Goal: Task Accomplishment & Management: Manage account settings

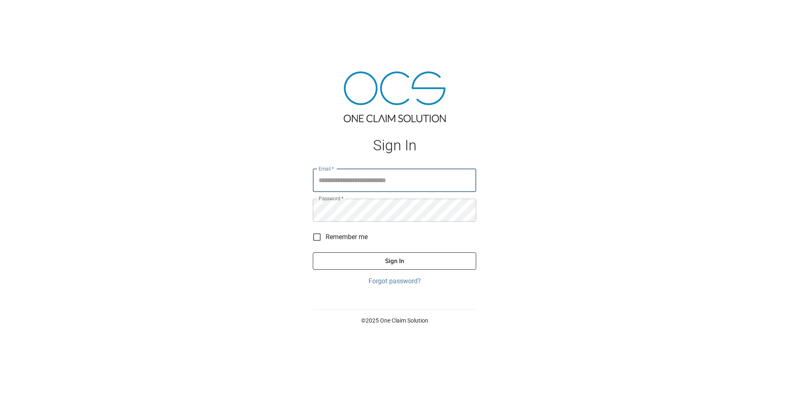
type input "**********"
click at [387, 254] on button "Sign In" at bounding box center [394, 260] width 163 height 17
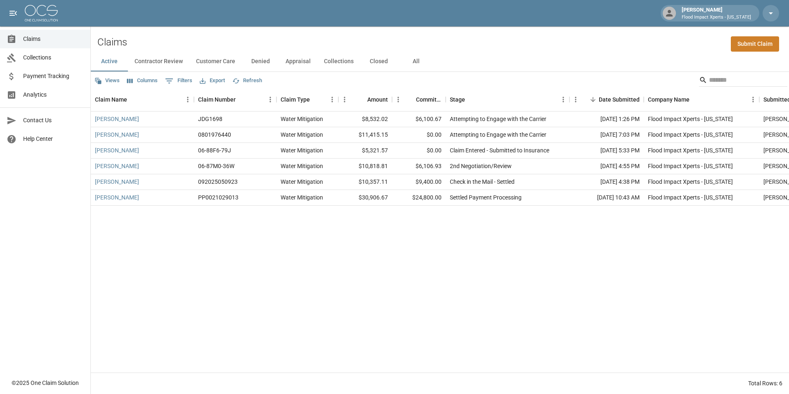
click at [334, 59] on button "Collections" at bounding box center [338, 62] width 43 height 20
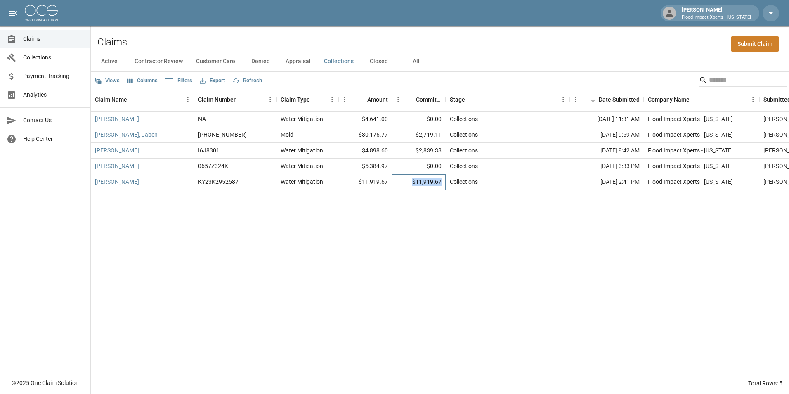
drag, startPoint x: 413, startPoint y: 182, endPoint x: 445, endPoint y: 184, distance: 32.3
click at [445, 184] on div "$11,919.67" at bounding box center [419, 182] width 54 height 16
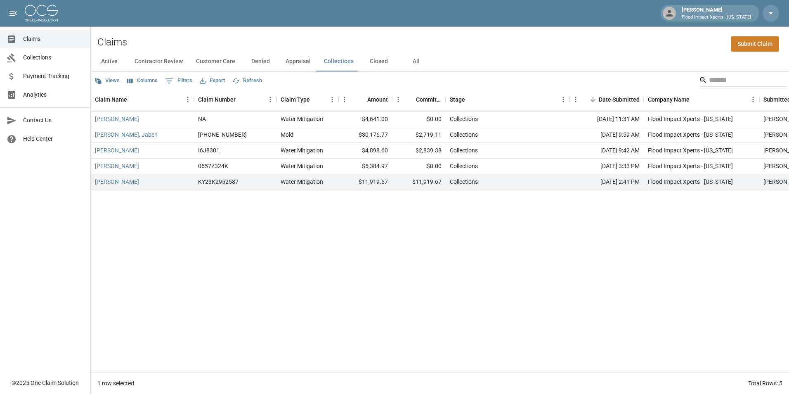
drag, startPoint x: 445, startPoint y: 184, endPoint x: 450, endPoint y: 221, distance: 37.0
click at [450, 221] on div "[PERSON_NAME] NA Water Mitigation $4,641.00 $0.00 Collections [DATE] 11:31 AM F…" at bounding box center [477, 241] width 772 height 261
drag, startPoint x: 418, startPoint y: 136, endPoint x: 445, endPoint y: 136, distance: 26.4
click at [445, 136] on div "$2,719.11" at bounding box center [419, 135] width 54 height 16
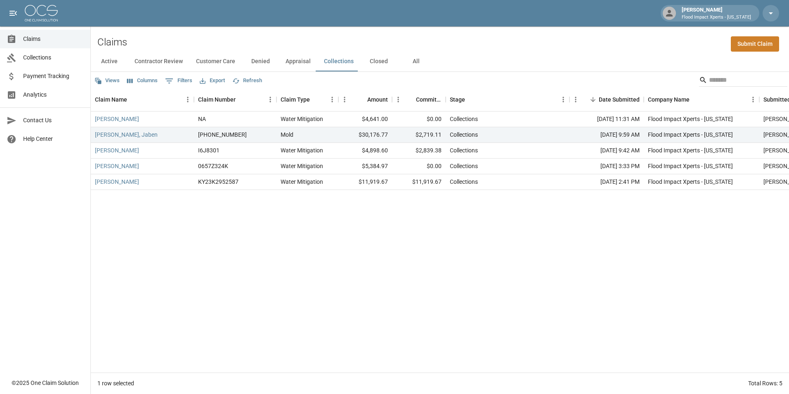
drag, startPoint x: 445, startPoint y: 136, endPoint x: 542, endPoint y: 84, distance: 110.2
click at [542, 84] on div "Views Columns 0 Filters Export Refresh" at bounding box center [440, 80] width 698 height 17
click at [298, 60] on button "Appraisal" at bounding box center [298, 62] width 38 height 20
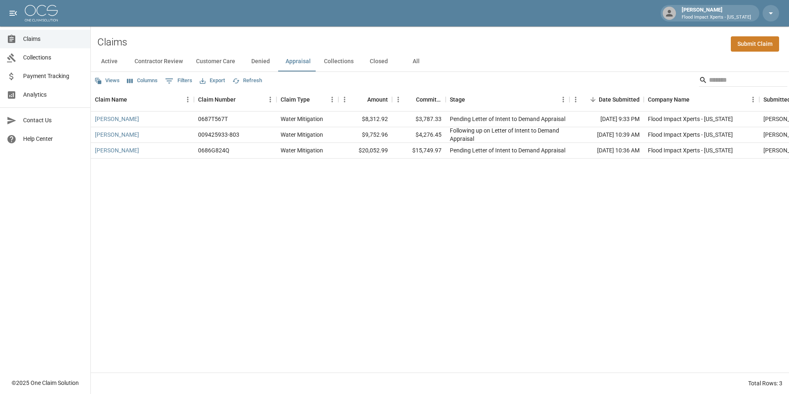
click at [261, 66] on button "Denied" at bounding box center [260, 62] width 37 height 20
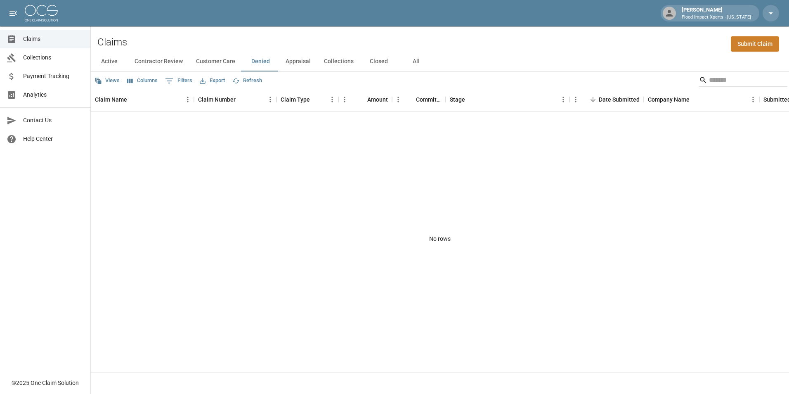
click at [219, 62] on button "Customer Care" at bounding box center [215, 62] width 52 height 20
click at [163, 59] on button "Contractor Review" at bounding box center [158, 62] width 61 height 20
click at [113, 59] on button "Active" at bounding box center [109, 62] width 37 height 20
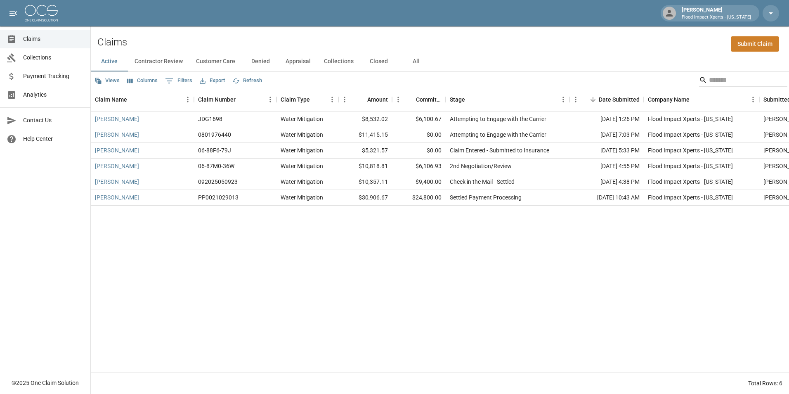
click at [338, 57] on button "Collections" at bounding box center [338, 62] width 43 height 20
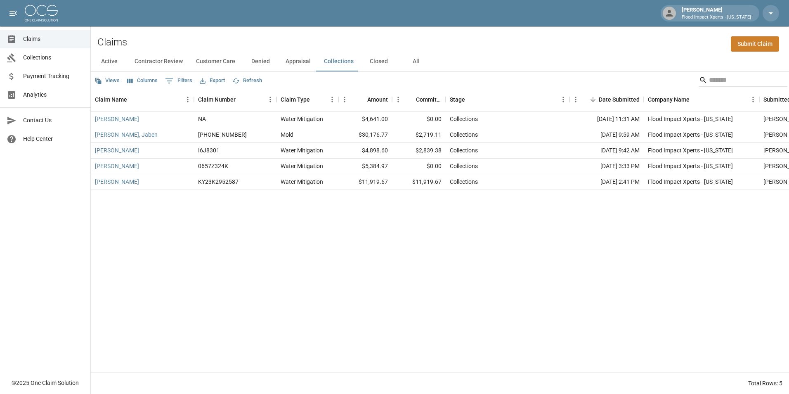
click at [380, 60] on button "Closed" at bounding box center [378, 62] width 37 height 20
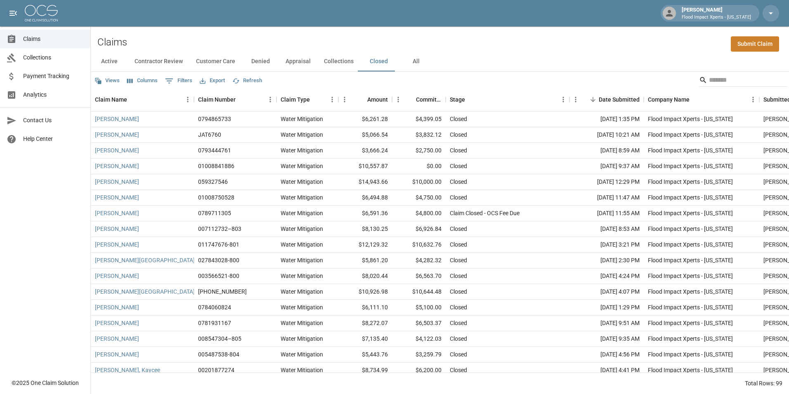
click at [339, 62] on button "Collections" at bounding box center [338, 62] width 43 height 20
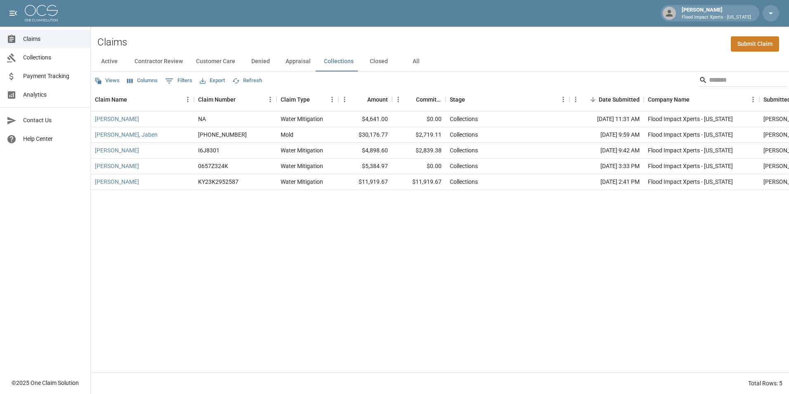
click at [374, 64] on button "Closed" at bounding box center [378, 62] width 37 height 20
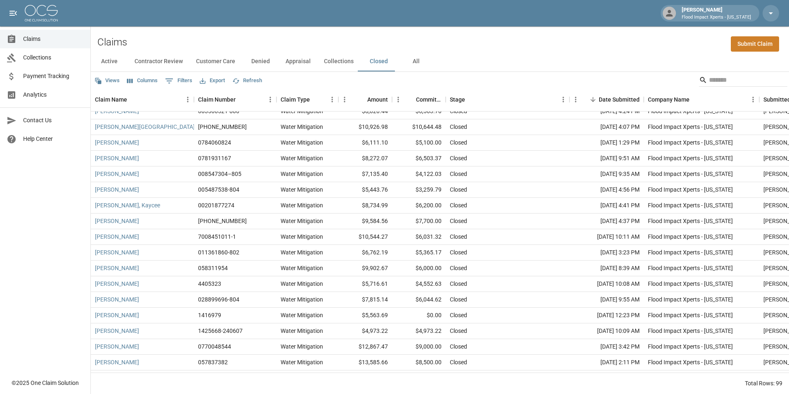
scroll to position [165, 0]
click at [475, 240] on div "Closed" at bounding box center [508, 237] width 124 height 16
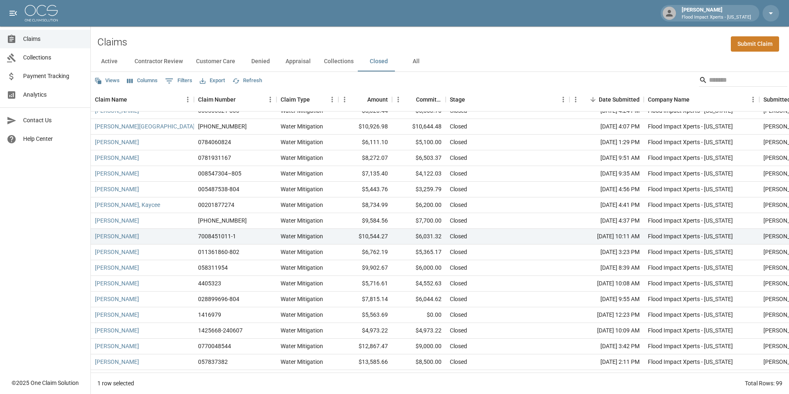
click at [520, 41] on div "Claims Submit Claim" at bounding box center [440, 38] width 698 height 25
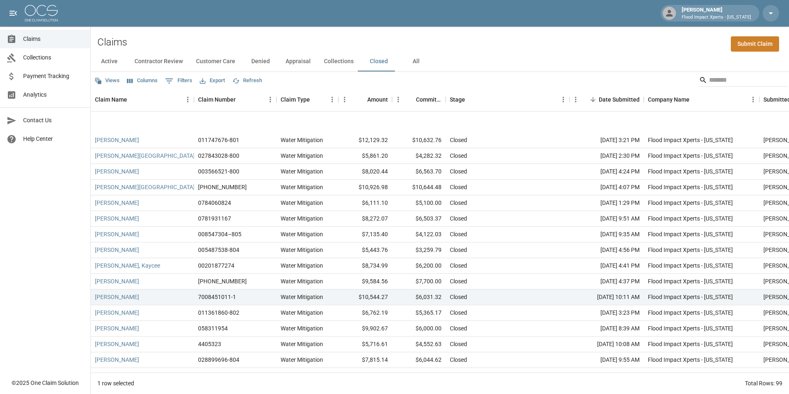
scroll to position [0, 0]
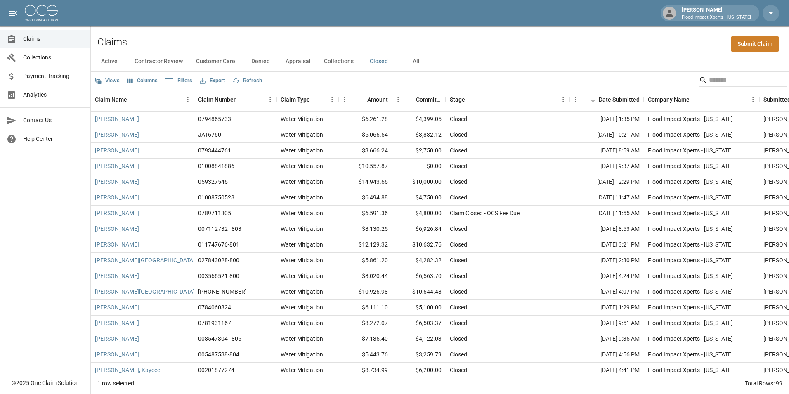
click at [567, 40] on div "Claims Submit Claim" at bounding box center [440, 38] width 698 height 25
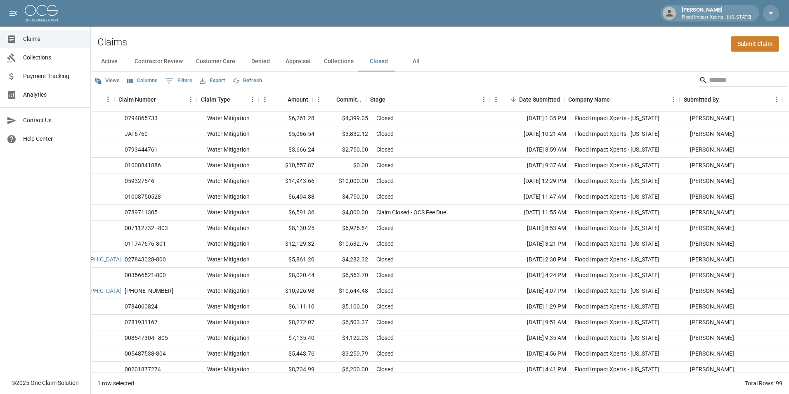
scroll to position [0, 80]
click at [476, 40] on div "Claims Submit Claim" at bounding box center [440, 38] width 698 height 25
